Goal: Navigation & Orientation: Find specific page/section

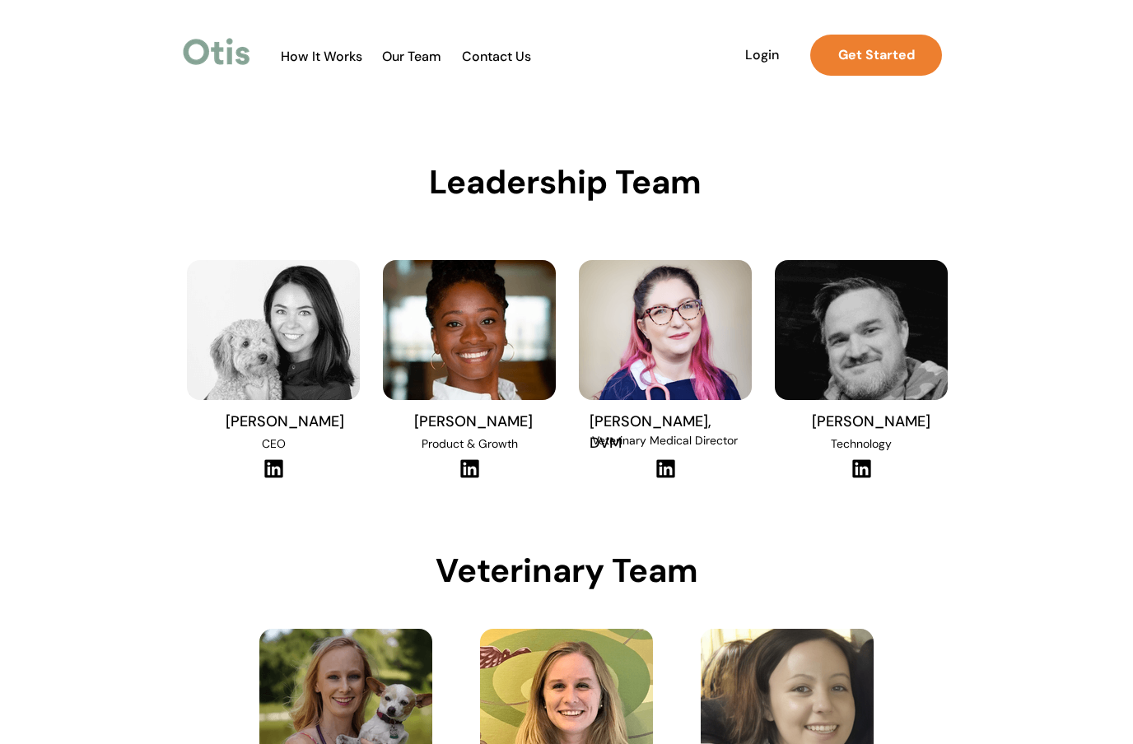
click at [456, 365] on img at bounding box center [469, 330] width 173 height 140
click at [717, 334] on img at bounding box center [665, 330] width 173 height 140
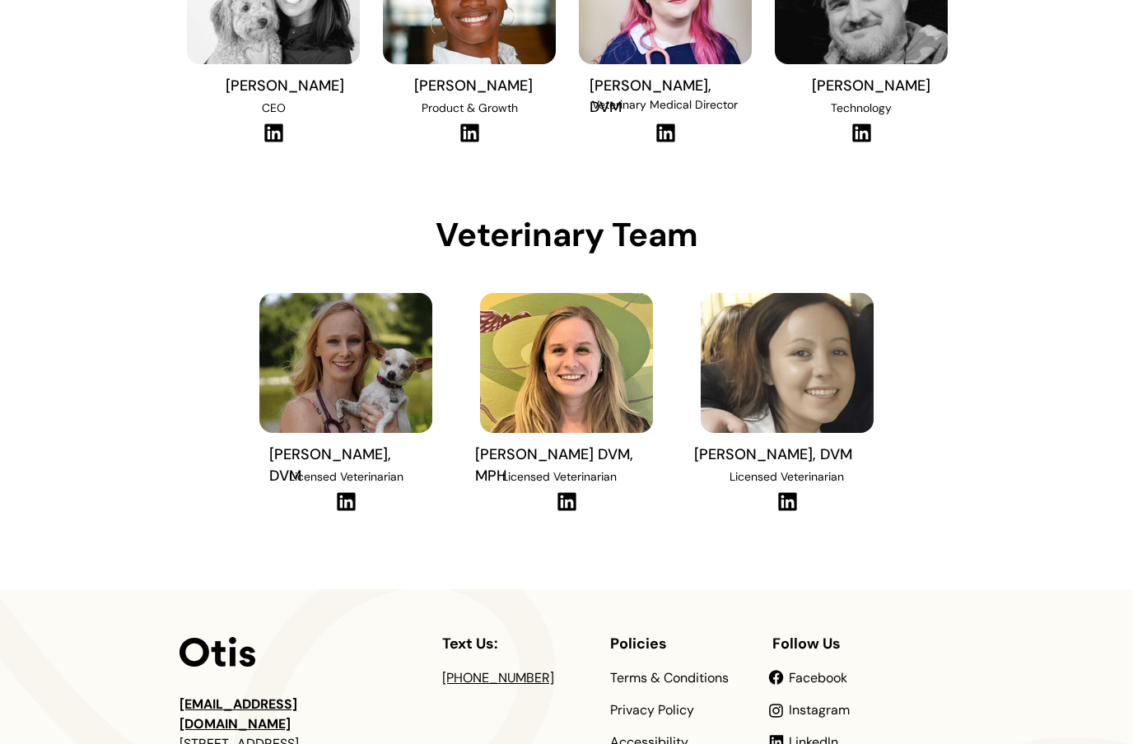
scroll to position [383, 0]
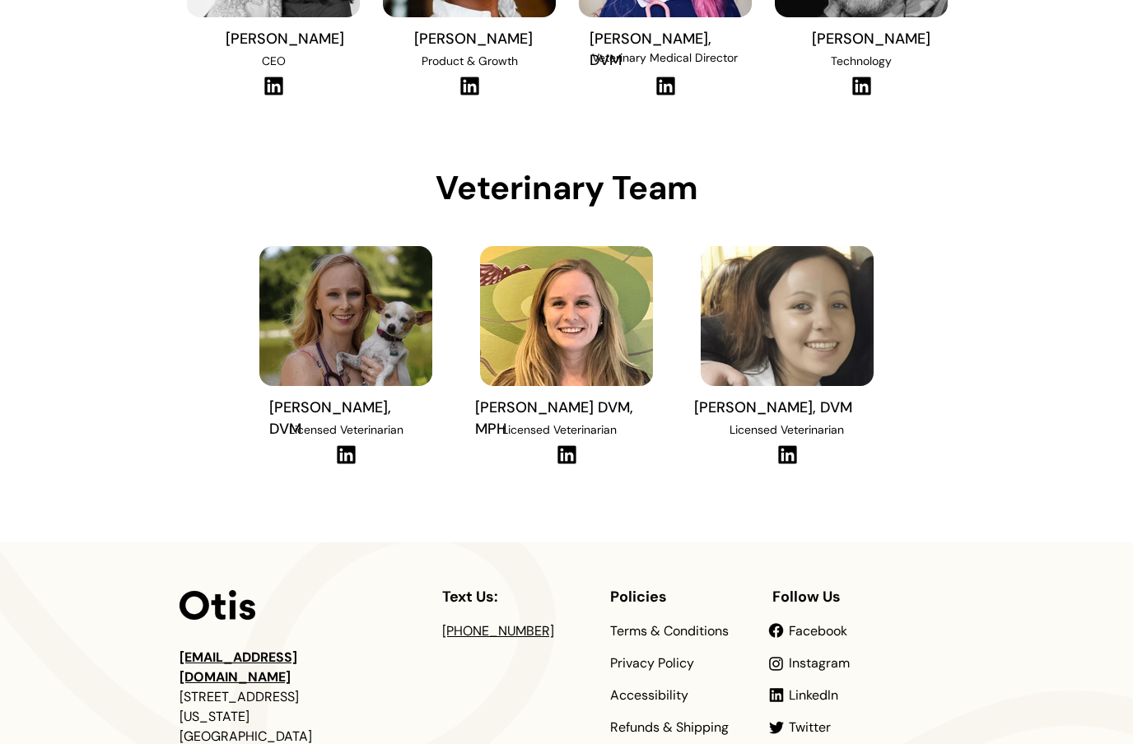
click at [827, 664] on span "Instagram" at bounding box center [819, 662] width 61 height 17
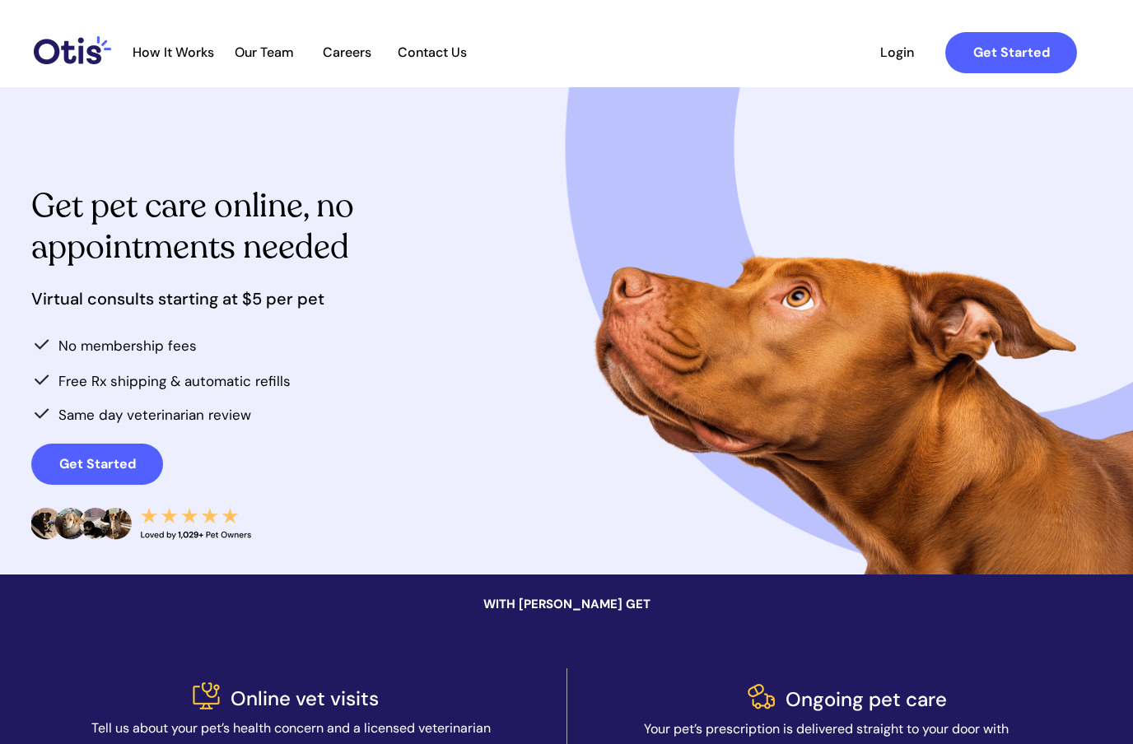
click at [272, 54] on span "Our Team" at bounding box center [264, 52] width 81 height 16
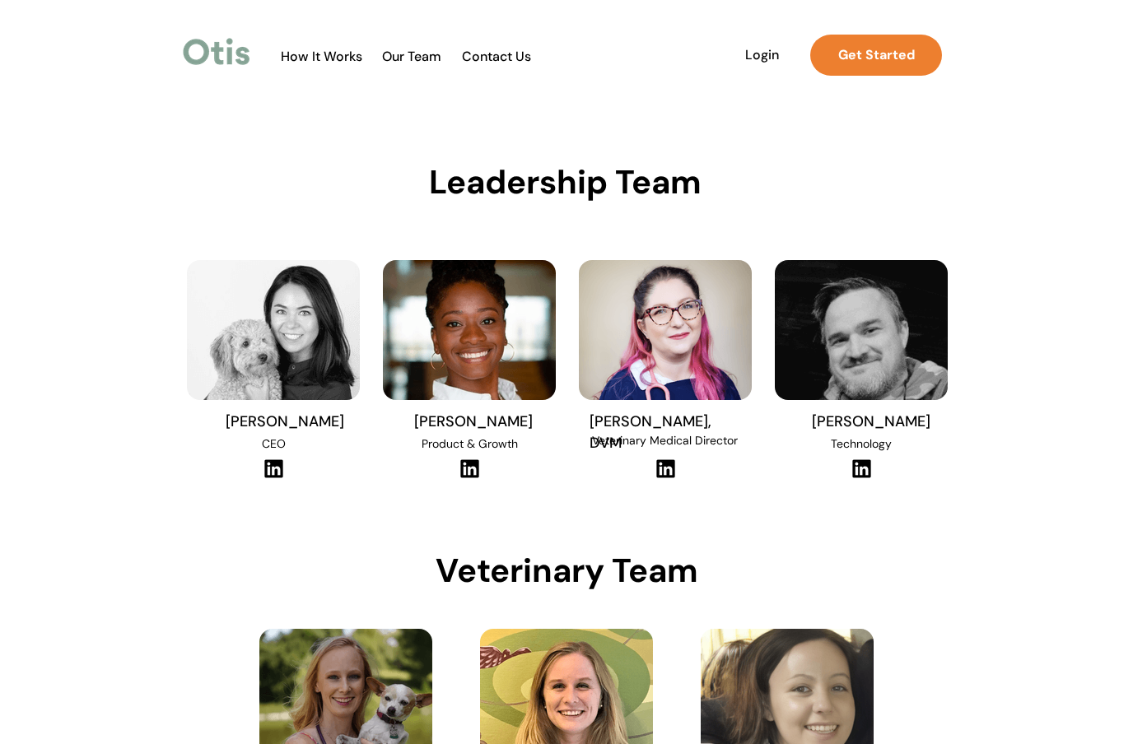
click at [210, 37] on img at bounding box center [216, 52] width 75 height 38
